Goal: Find specific page/section: Find specific page/section

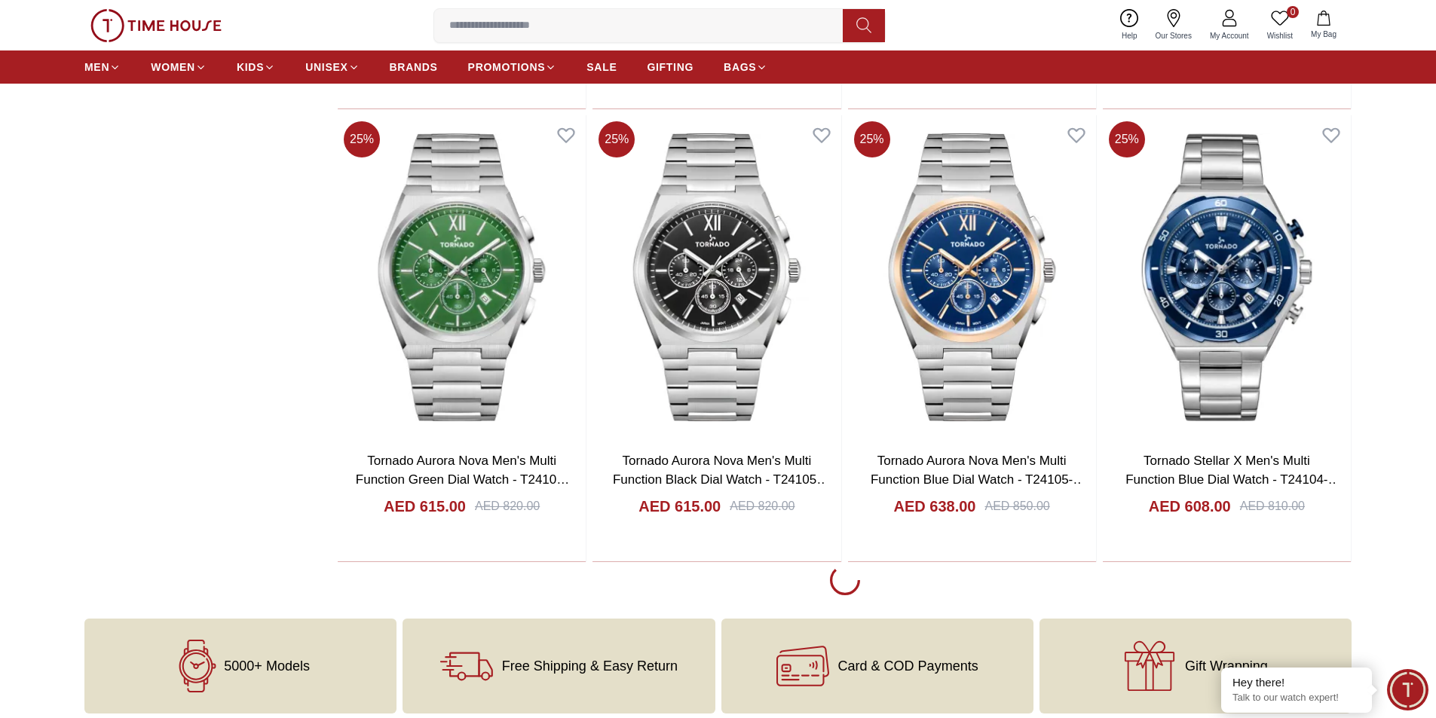
scroll to position [2714, 0]
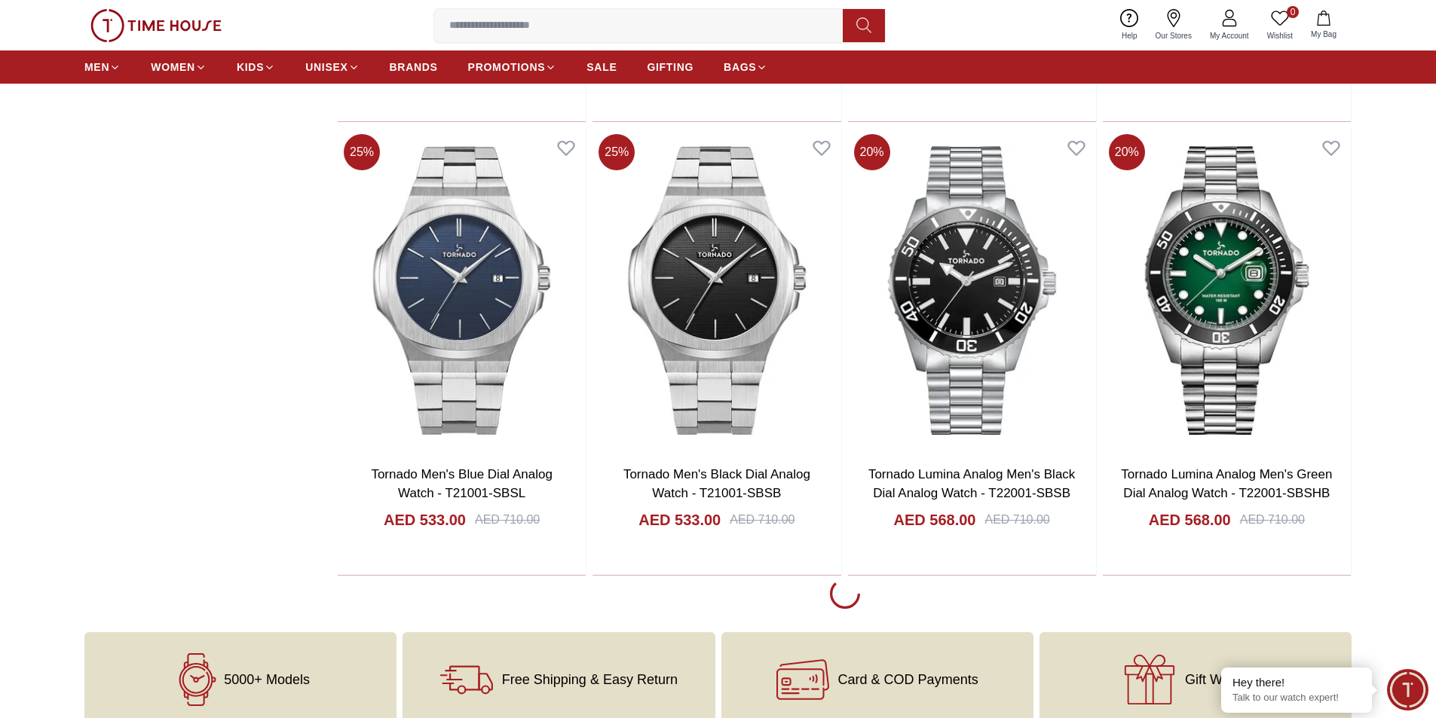
scroll to position [7312, 0]
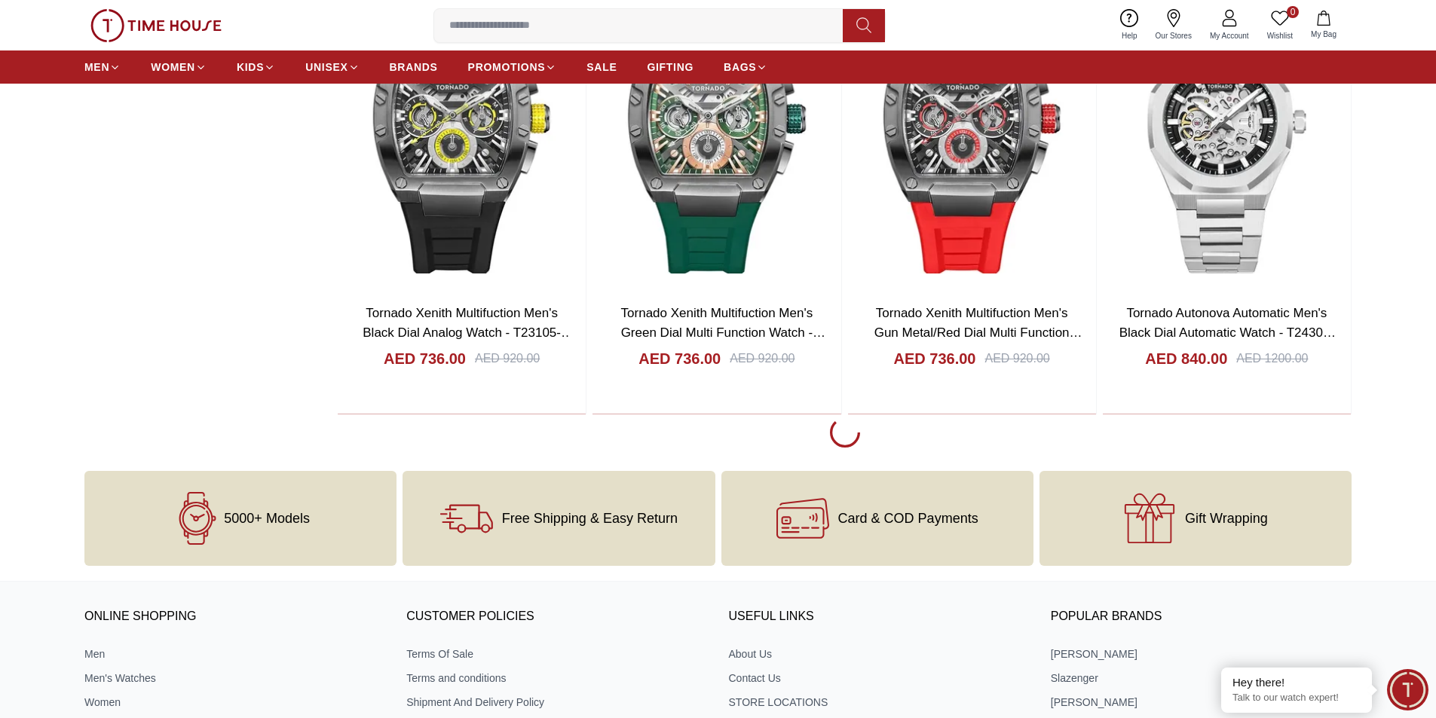
scroll to position [12061, 0]
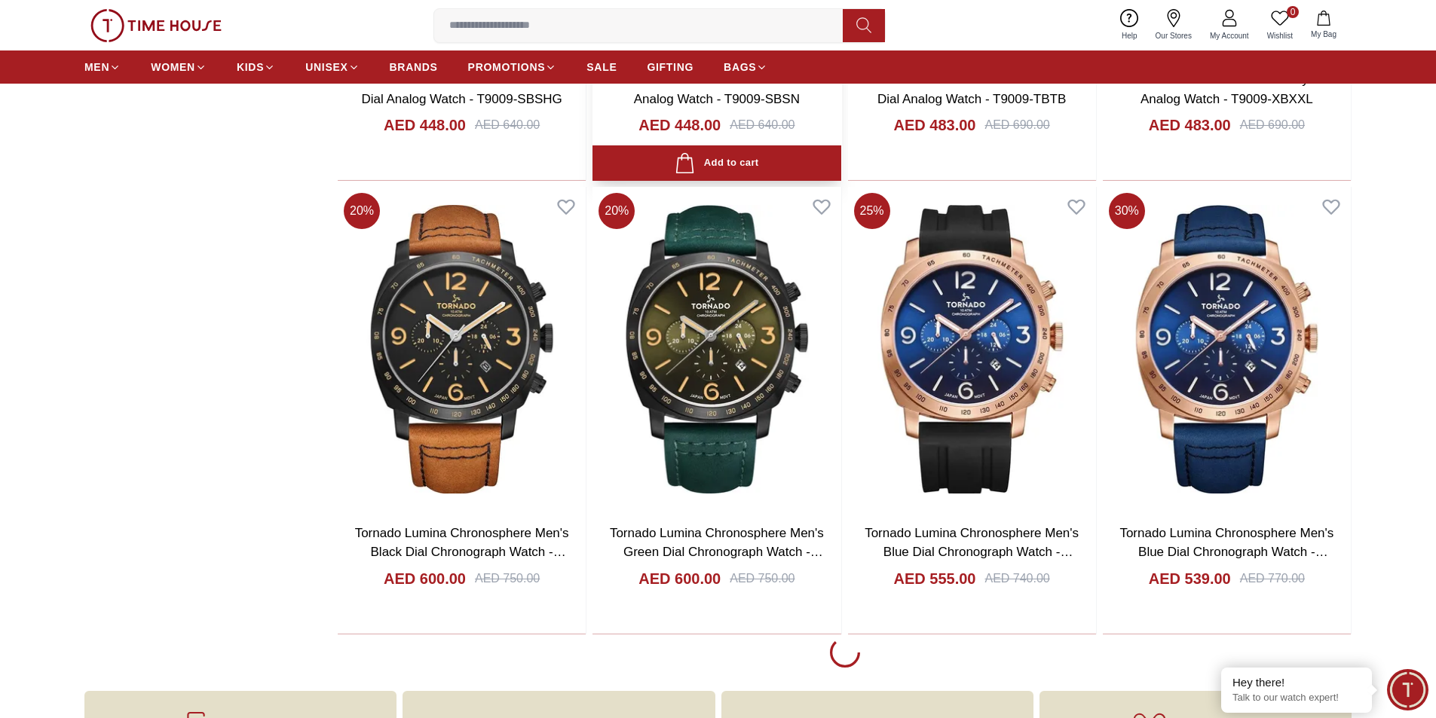
scroll to position [16207, 0]
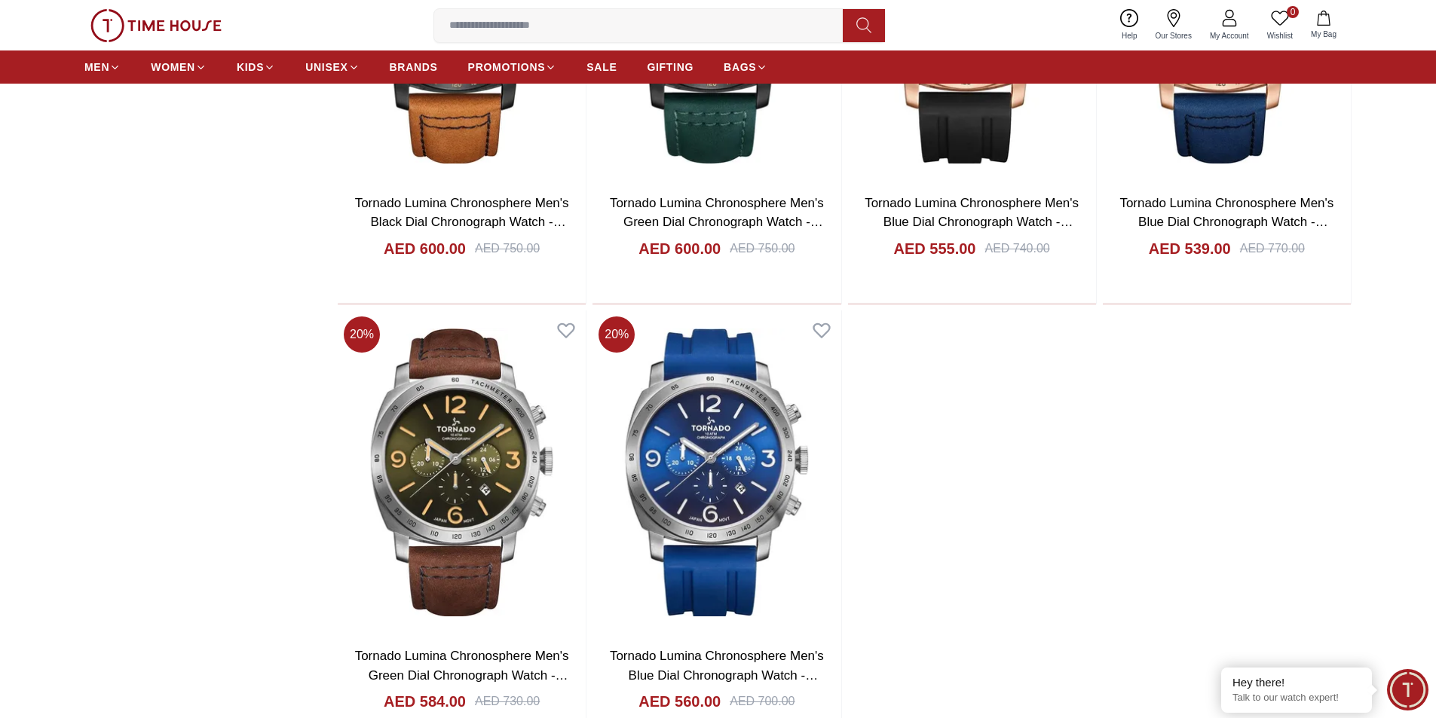
scroll to position [16656, 0]
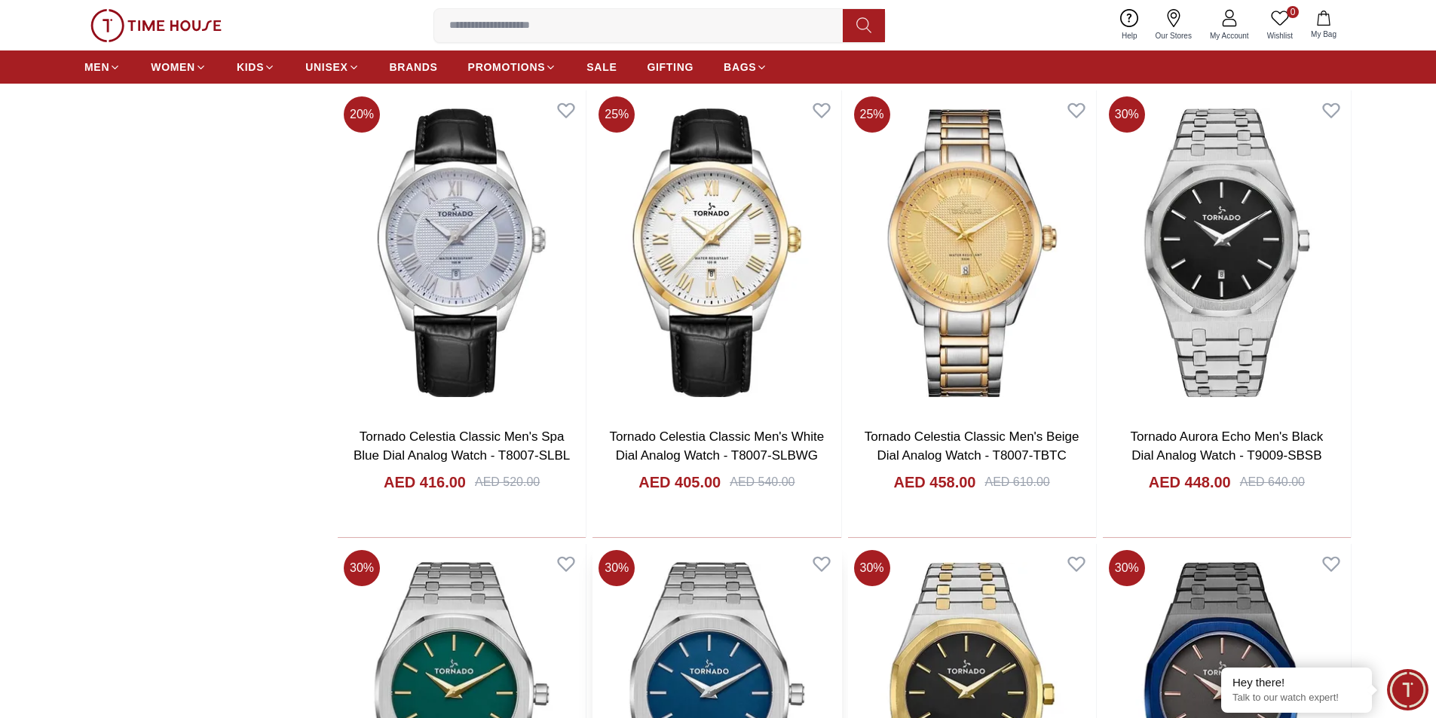
scroll to position [15073, 0]
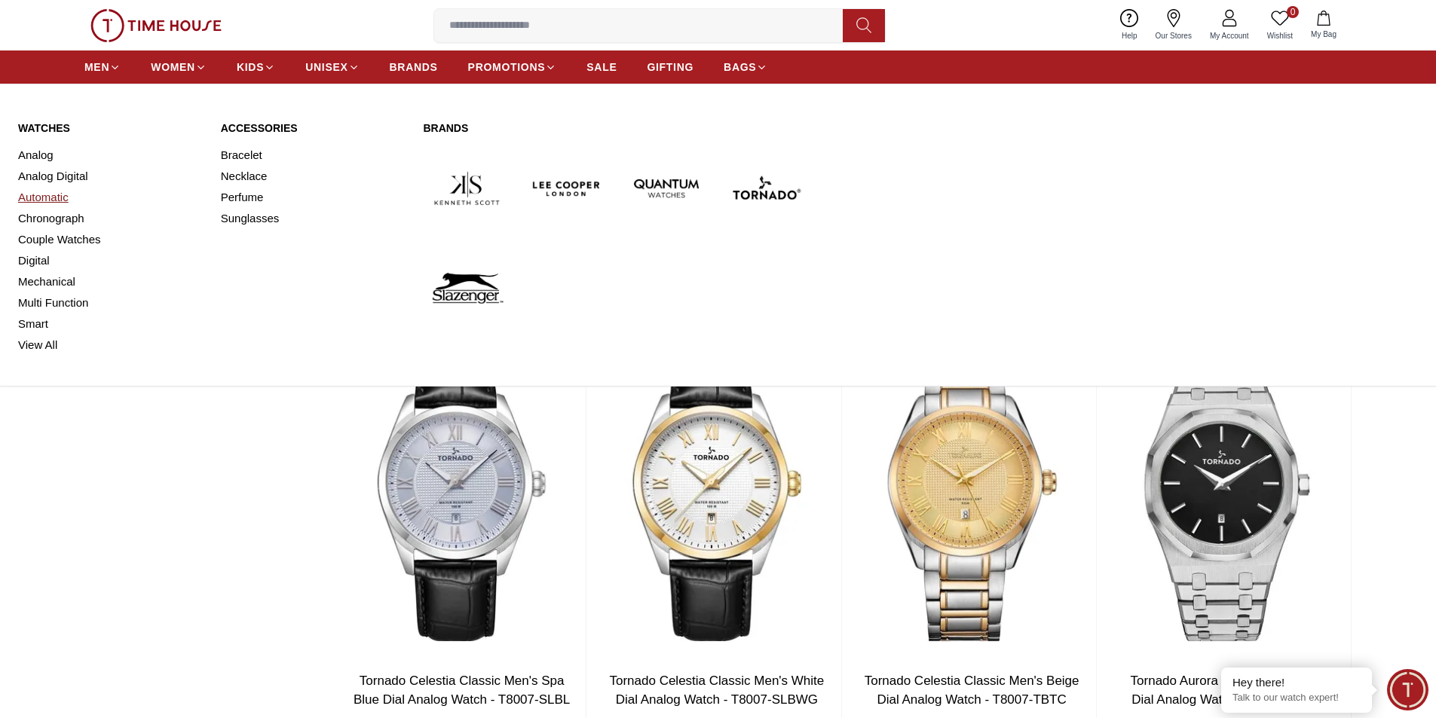
click at [58, 204] on link "Automatic" at bounding box center [110, 197] width 185 height 21
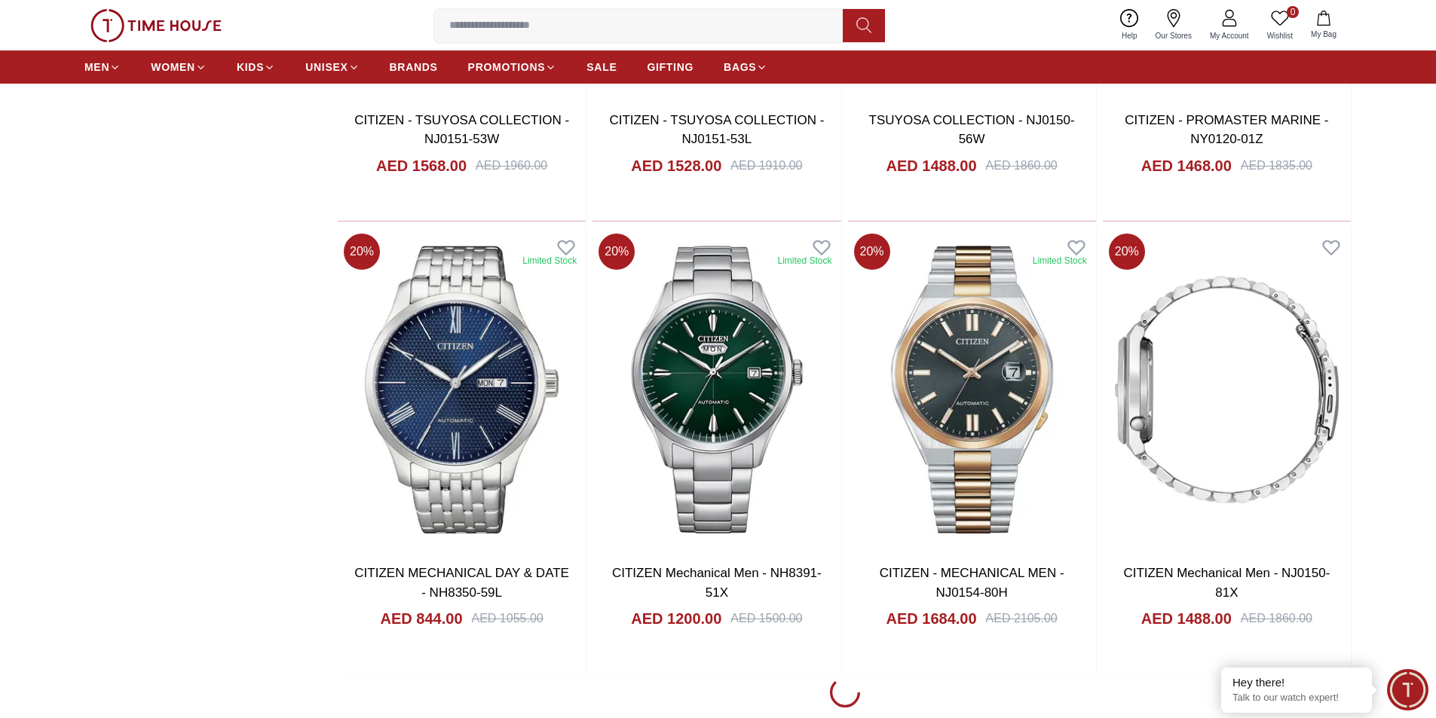
scroll to position [2186, 0]
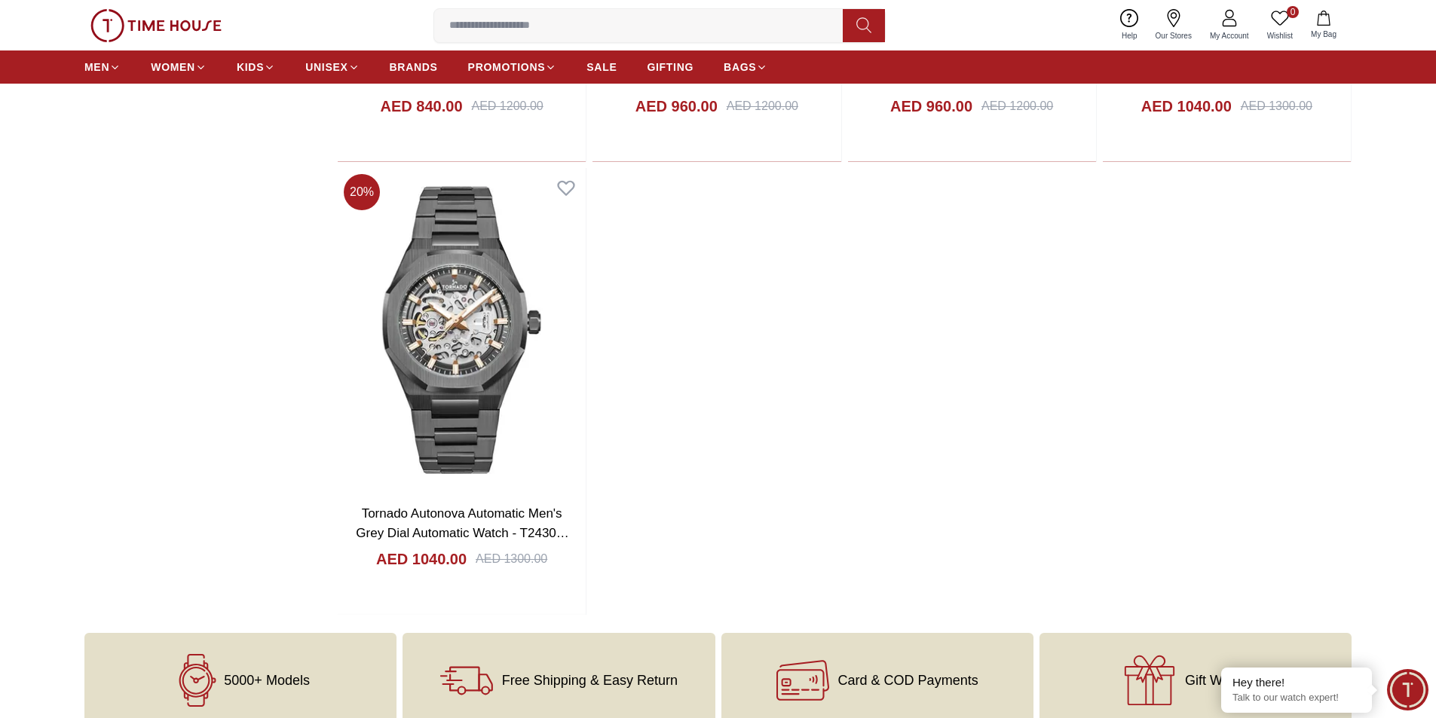
scroll to position [3920, 0]
